Goal: Browse casually

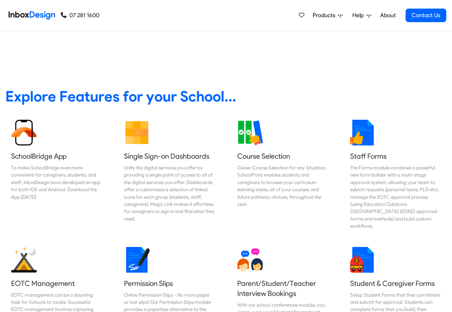
scroll to position [257, 0]
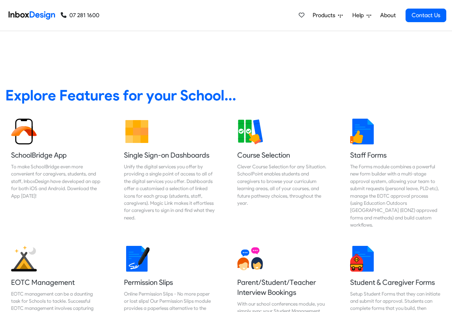
click at [320, 15] on span "Products" at bounding box center [324, 15] width 25 height 9
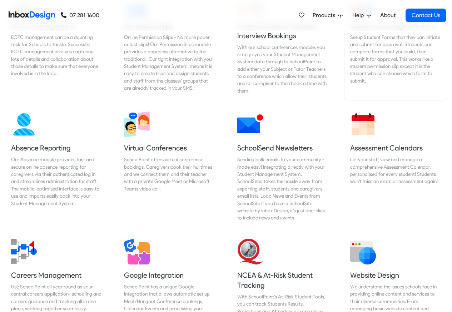
scroll to position [514, 0]
